Goal: Task Accomplishment & Management: Use online tool/utility

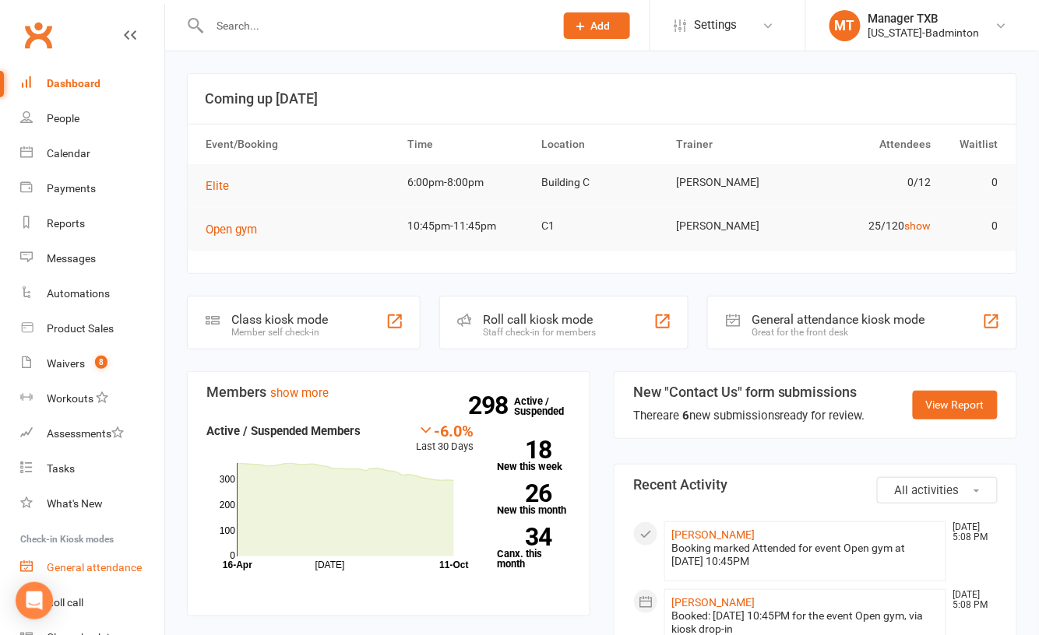
scroll to position [79, 0]
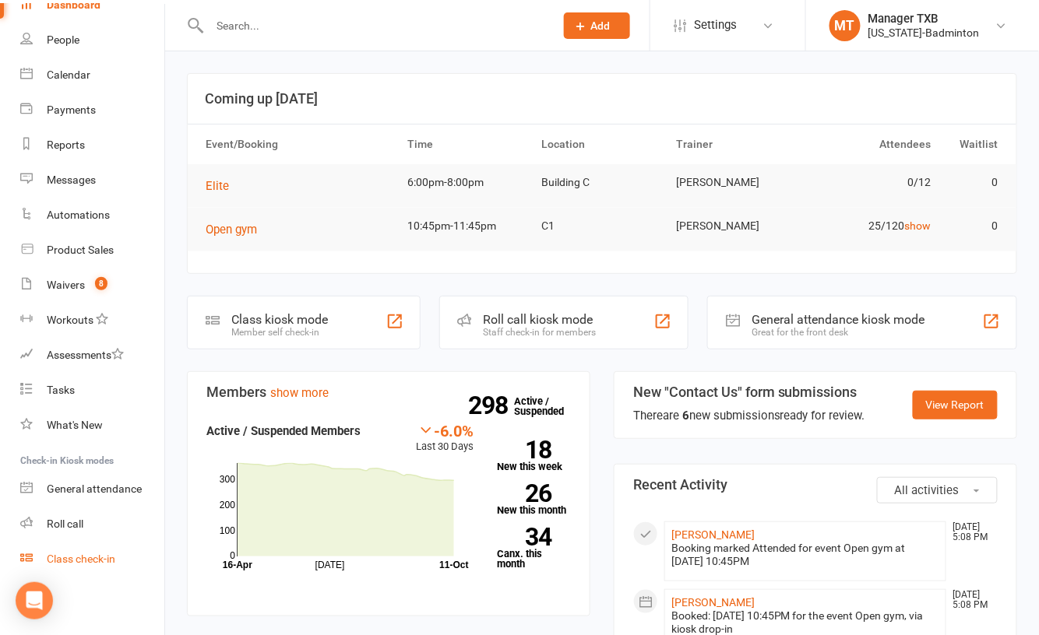
click at [82, 554] on div "Class check-in" at bounding box center [81, 559] width 69 height 12
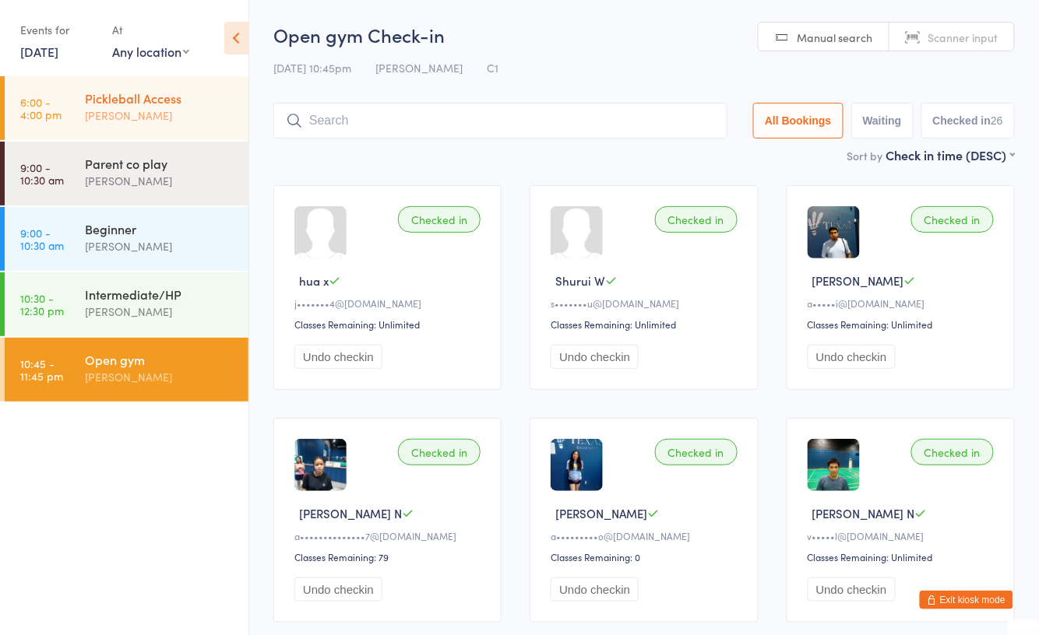
click at [123, 94] on div "Pickleball Access" at bounding box center [160, 98] width 150 height 17
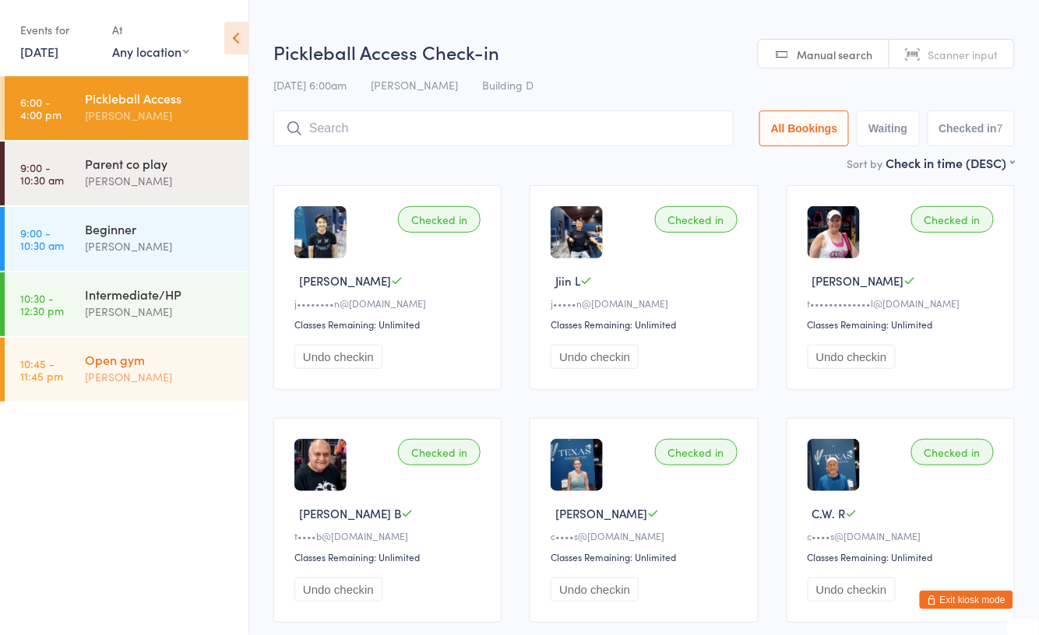
drag, startPoint x: 139, startPoint y: 369, endPoint x: 139, endPoint y: 359, distance: 10.1
click at [138, 368] on div "[PERSON_NAME]" at bounding box center [160, 377] width 150 height 18
